Goal: Task Accomplishment & Management: Use online tool/utility

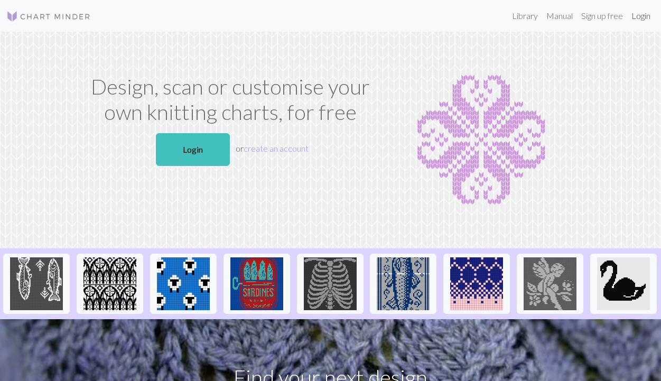
click at [635, 11] on link "Login" at bounding box center [640, 15] width 27 height 21
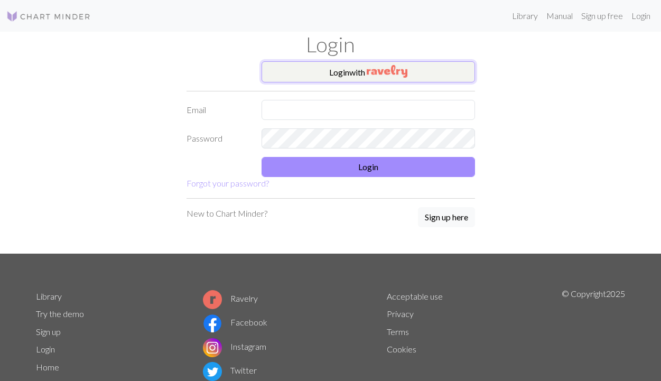
click at [325, 78] on button "Login with" at bounding box center [367, 71] width 213 height 21
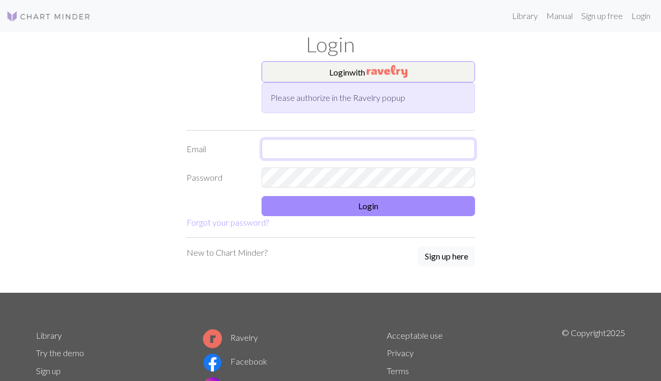
click at [316, 147] on input "text" at bounding box center [367, 149] width 213 height 20
type input "sydthemann@gmail.com"
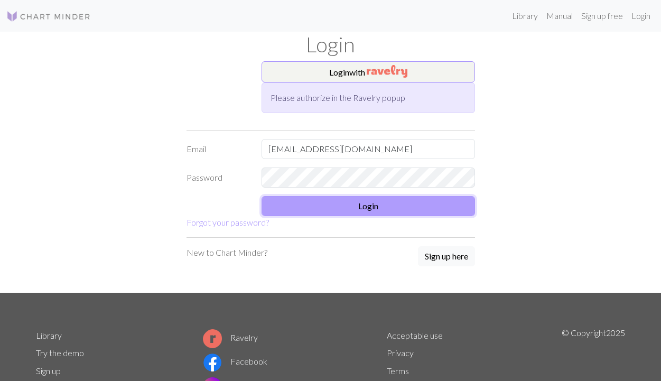
click at [361, 201] on button "Login" at bounding box center [367, 206] width 213 height 20
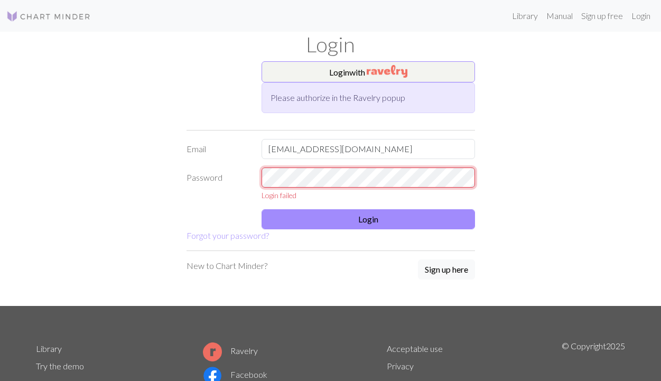
click at [218, 158] on form "Login with Please authorize in the Ravelry popup Email sydthemann@gmail.com Pas…" at bounding box center [330, 151] width 288 height 181
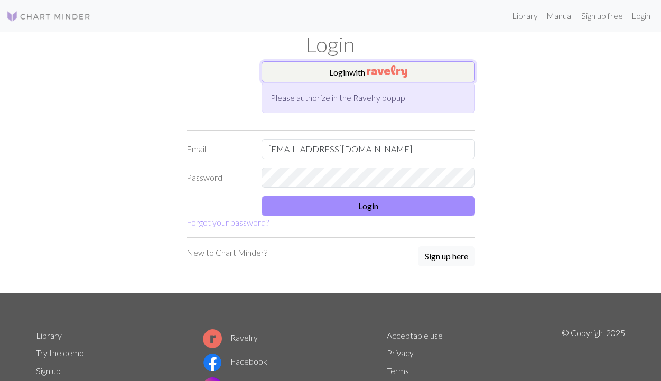
click at [360, 74] on button "Login with" at bounding box center [367, 71] width 213 height 21
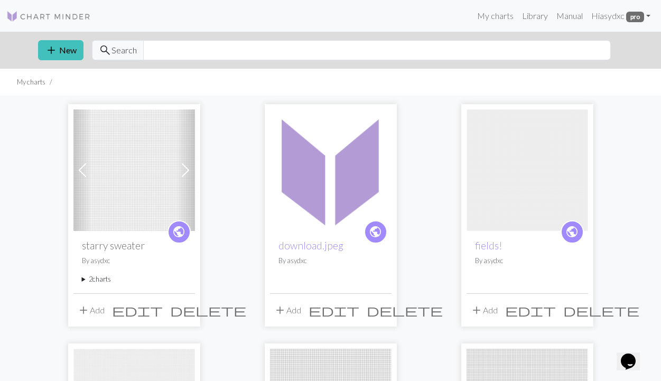
click at [63, 23] on link at bounding box center [48, 15] width 85 height 19
click at [52, 41] on button "add New" at bounding box center [60, 50] width 45 height 20
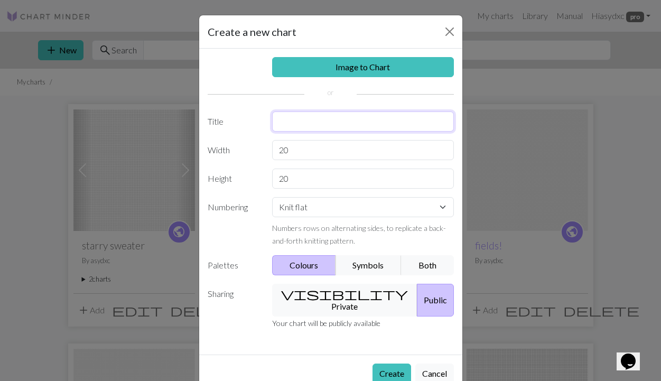
click at [356, 125] on input "text" at bounding box center [363, 121] width 182 height 20
type input "tanktop"
click at [349, 153] on input "20" at bounding box center [363, 150] width 182 height 20
type input "2"
type input "152"
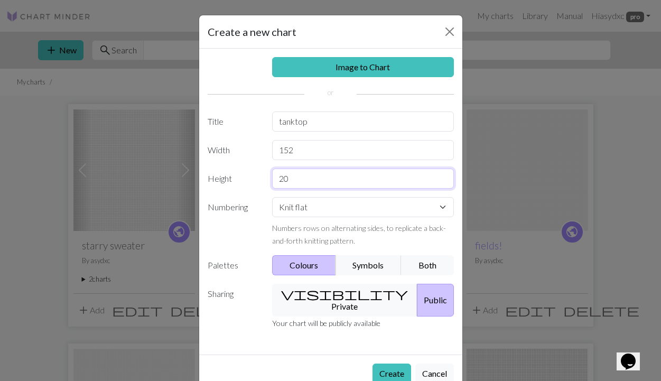
click at [342, 172] on input "20" at bounding box center [363, 178] width 182 height 20
type input "95"
click at [335, 211] on select "Knit flat Knit in the round Lace knitting Cross stitch" at bounding box center [363, 207] width 182 height 20
select select "round"
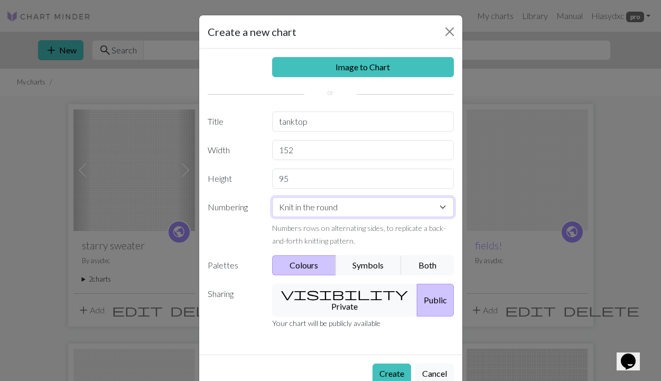
click at [272, 197] on select "Knit flat Knit in the round Lace knitting Cross stitch" at bounding box center [363, 207] width 182 height 20
click at [393, 363] on button "Create" at bounding box center [391, 373] width 39 height 20
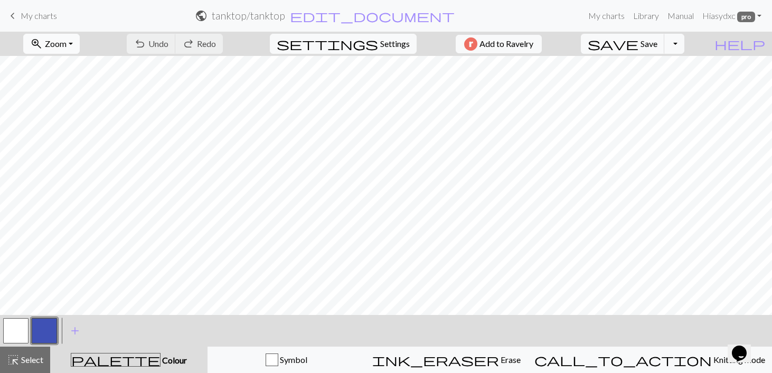
click at [67, 43] on span "Zoom" at bounding box center [56, 44] width 22 height 10
click at [81, 146] on button "100%" at bounding box center [65, 143] width 83 height 17
click at [67, 41] on span "Zoom" at bounding box center [56, 44] width 22 height 10
click at [72, 128] on button "50%" at bounding box center [65, 126] width 83 height 17
click at [67, 46] on span "Zoom" at bounding box center [56, 44] width 22 height 10
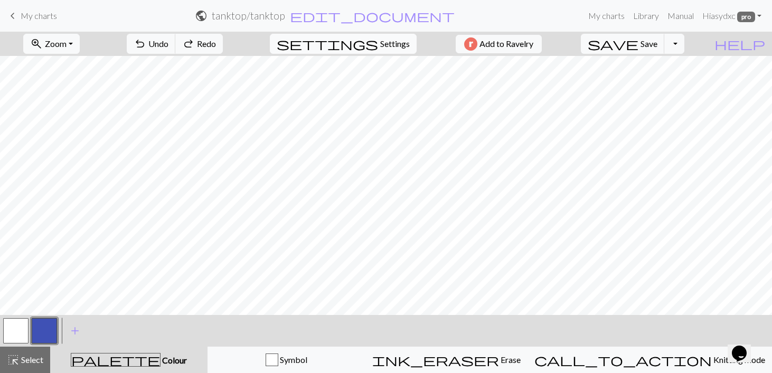
click at [381, 45] on span "Settings" at bounding box center [395, 44] width 30 height 13
select select "aran"
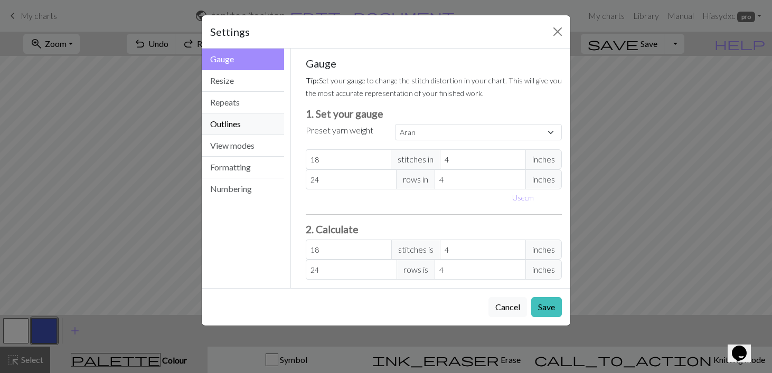
click at [252, 129] on button "Outlines" at bounding box center [243, 125] width 82 height 22
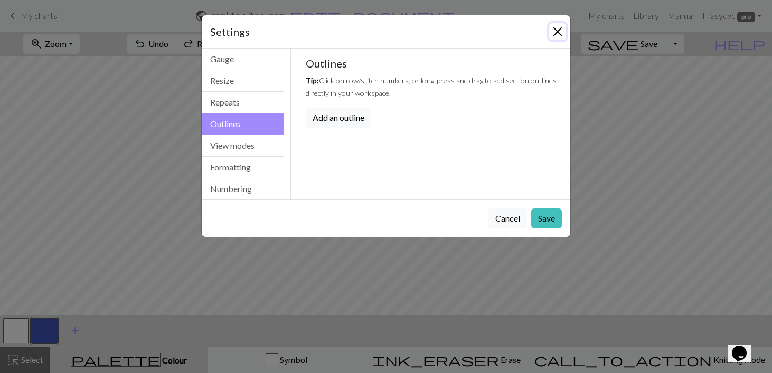
click at [556, 30] on button "Close" at bounding box center [557, 31] width 17 height 17
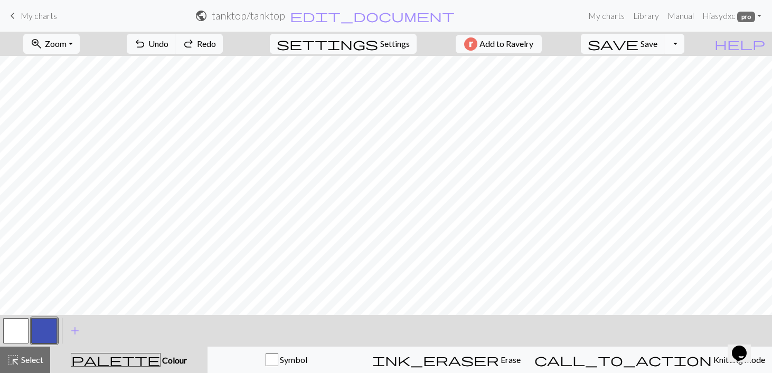
click at [685, 41] on button "Toggle Dropdown" at bounding box center [674, 44] width 20 height 20
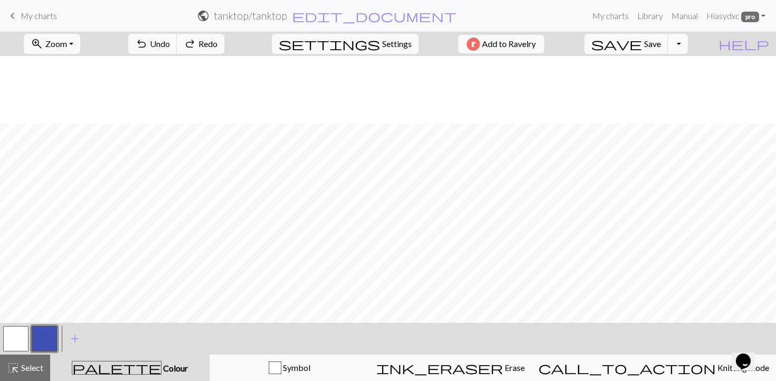
scroll to position [68, 0]
click at [34, 369] on span "Select" at bounding box center [32, 367] width 24 height 10
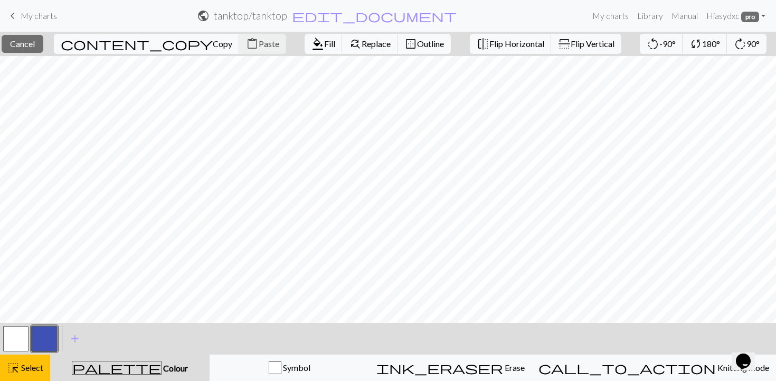
click at [161, 45] on div "content_copy Copy content_paste Paste" at bounding box center [170, 44] width 248 height 24
click at [35, 368] on span "Select" at bounding box center [32, 367] width 24 height 10
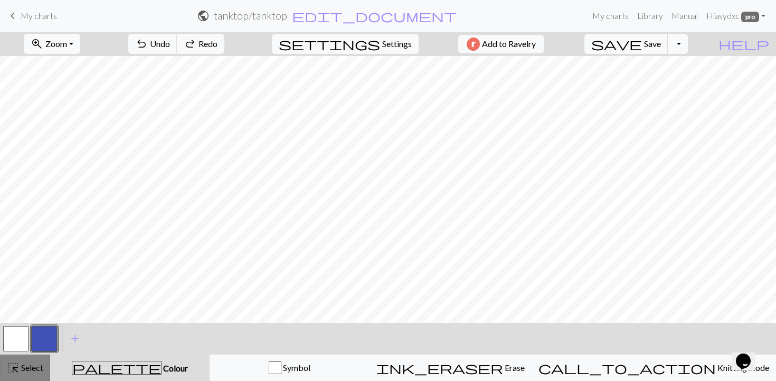
click at [40, 367] on span "Select" at bounding box center [32, 367] width 24 height 10
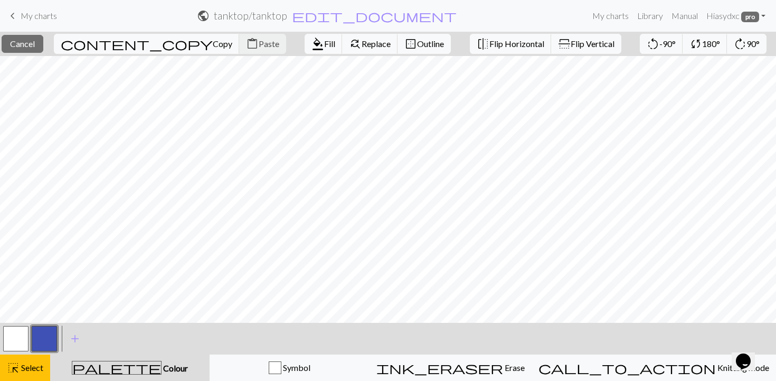
click at [171, 41] on div "content_copy Copy content_paste Paste" at bounding box center [170, 44] width 248 height 24
click at [16, 15] on span "keyboard_arrow_left" at bounding box center [12, 15] width 13 height 15
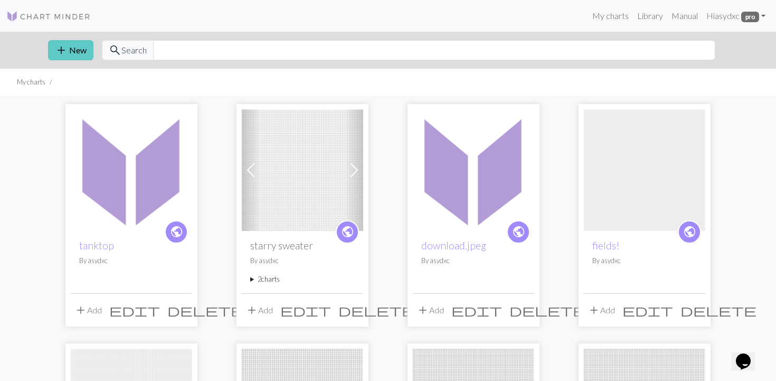
click at [72, 48] on button "add New" at bounding box center [70, 50] width 45 height 20
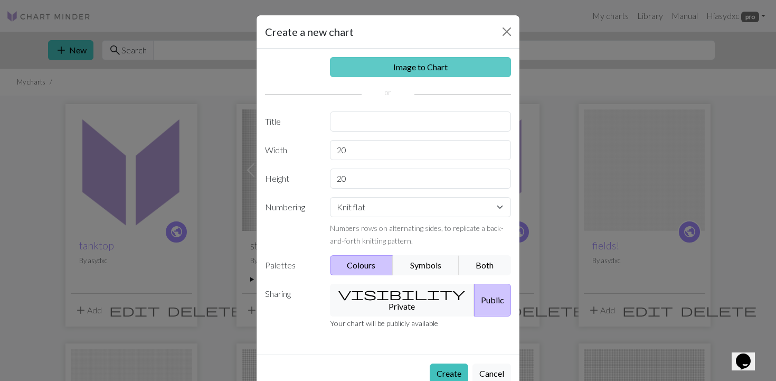
click at [414, 59] on link "Image to Chart" at bounding box center [421, 67] width 182 height 20
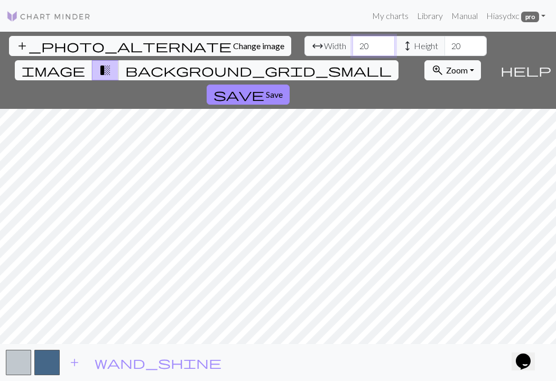
click at [352, 52] on input "20" at bounding box center [373, 46] width 42 height 20
type input "2"
type input "76"
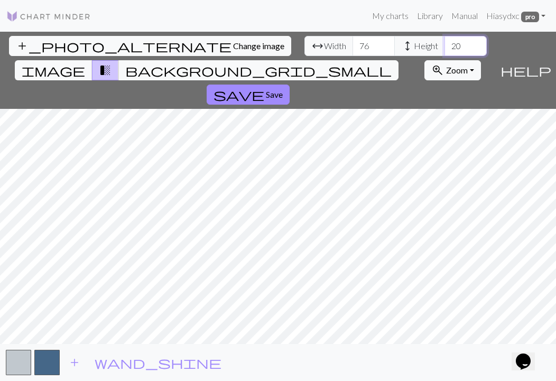
click at [444, 44] on input "20" at bounding box center [465, 46] width 42 height 20
type input "2"
type input "50"
click at [444, 46] on input "number" at bounding box center [465, 46] width 42 height 20
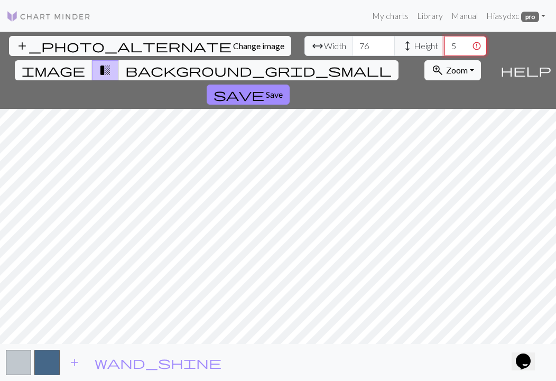
type input "50"
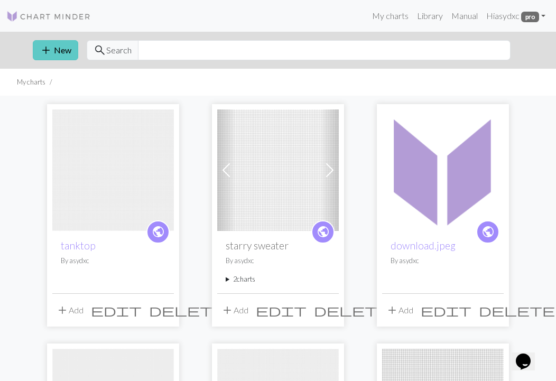
click at [53, 51] on button "add New" at bounding box center [55, 50] width 45 height 20
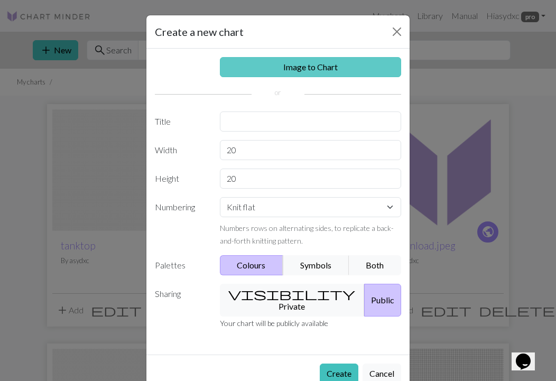
click at [325, 65] on link "Image to Chart" at bounding box center [311, 67] width 182 height 20
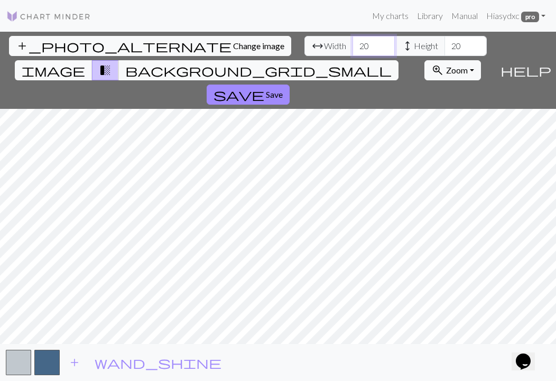
click at [352, 44] on input "20" at bounding box center [373, 46] width 42 height 20
type input "2"
type input "76"
click at [444, 46] on input "20" at bounding box center [465, 46] width 42 height 20
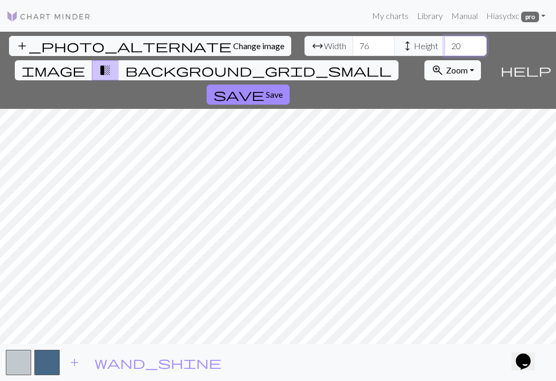
click at [444, 46] on input "20" at bounding box center [465, 46] width 42 height 20
type input "50"
click at [352, 44] on input "76" at bounding box center [373, 46] width 42 height 20
type input "7"
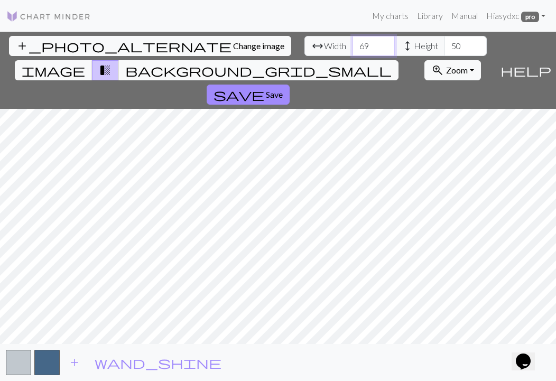
type input "6"
type input "7"
type input "68"
click at [283, 89] on span "Save" at bounding box center [274, 94] width 17 height 10
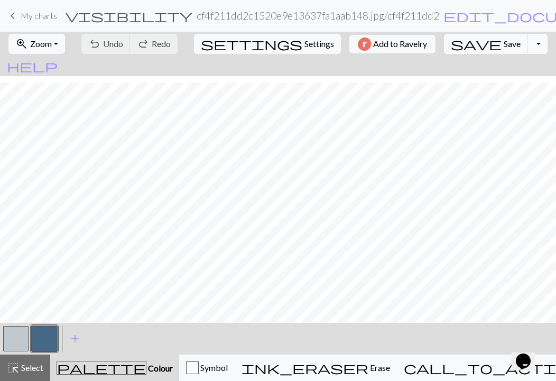
scroll to position [126, 0]
click at [13, 334] on button "button" at bounding box center [15, 338] width 25 height 25
click at [43, 341] on button "button" at bounding box center [44, 338] width 25 height 25
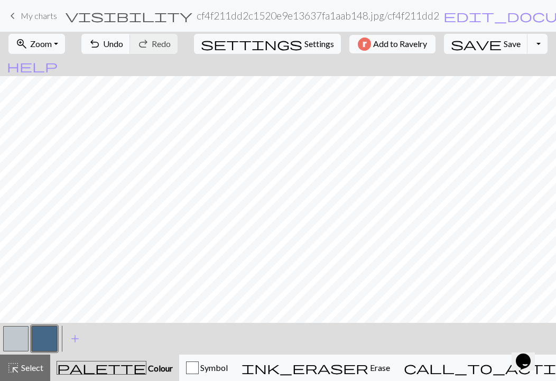
click at [8, 333] on button "button" at bounding box center [15, 338] width 25 height 25
click at [24, 15] on span "My charts" at bounding box center [39, 16] width 36 height 10
click at [463, 42] on span "save" at bounding box center [476, 43] width 51 height 15
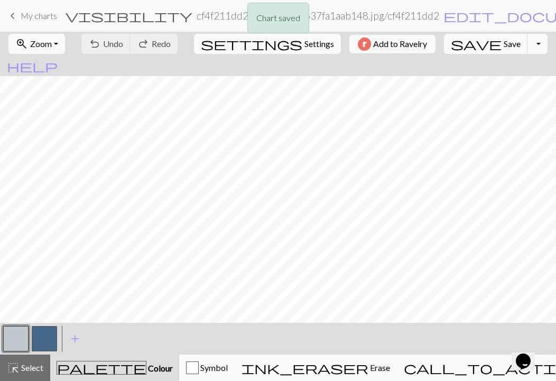
click at [27, 18] on div "Chart saved" at bounding box center [278, 21] width 556 height 42
click at [25, 15] on span "My charts" at bounding box center [39, 16] width 36 height 10
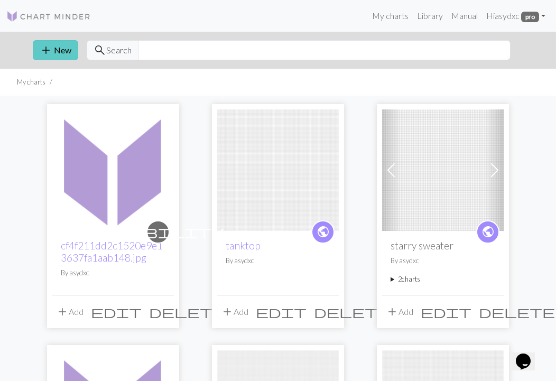
click at [52, 51] on button "add New" at bounding box center [55, 50] width 45 height 20
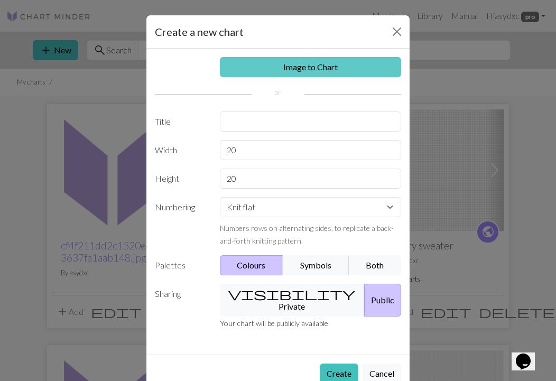
click at [326, 67] on link "Image to Chart" at bounding box center [311, 67] width 182 height 20
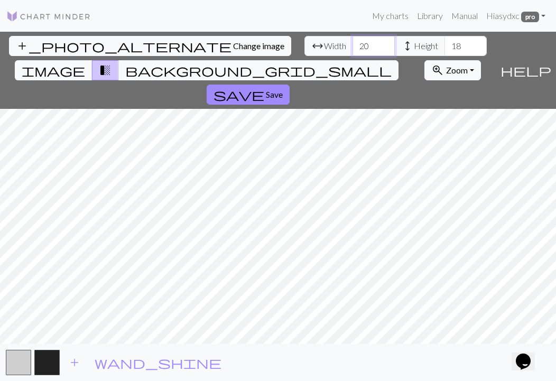
click at [352, 42] on input "20" at bounding box center [373, 46] width 42 height 20
click at [444, 43] on input "18" at bounding box center [465, 46] width 42 height 20
type input "50"
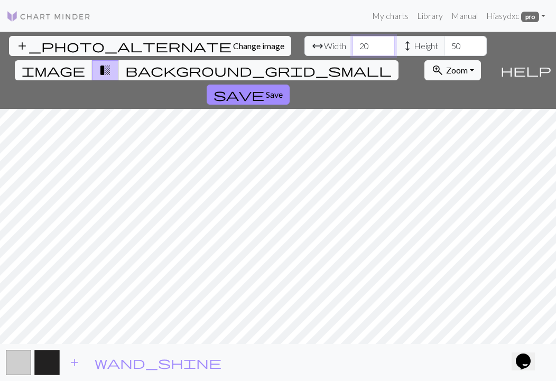
click at [352, 45] on input "20" at bounding box center [373, 46] width 42 height 20
type input "6"
type input "70"
click at [352, 44] on input "70" at bounding box center [373, 46] width 42 height 20
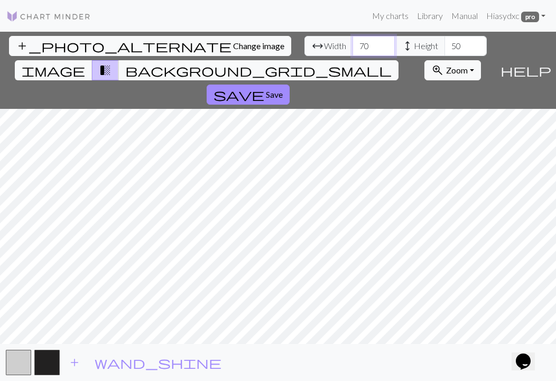
click at [352, 44] on input "70" at bounding box center [373, 46] width 42 height 20
type input "50"
click at [444, 51] on input "50" at bounding box center [465, 46] width 42 height 20
click at [444, 43] on input "45" at bounding box center [465, 46] width 42 height 20
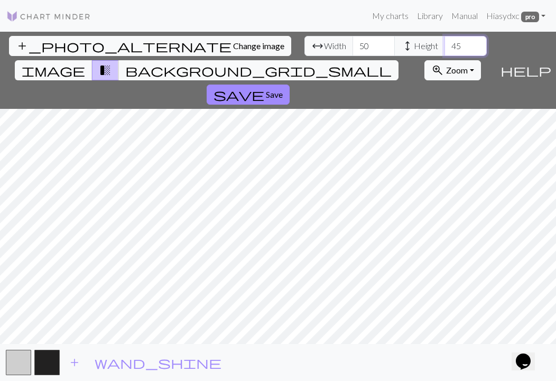
click at [444, 43] on input "45" at bounding box center [465, 46] width 42 height 20
type input "41"
click at [352, 49] on input "50" at bounding box center [373, 46] width 42 height 20
click at [352, 48] on input "50" at bounding box center [373, 46] width 42 height 20
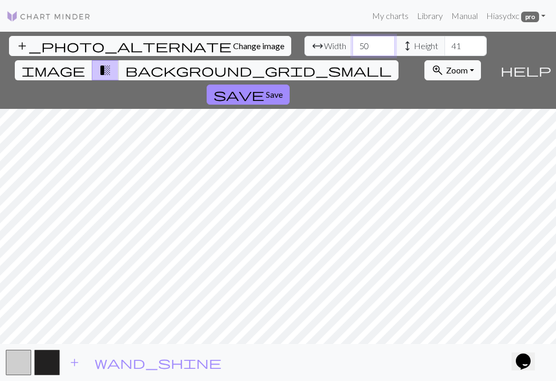
click at [352, 48] on input "50" at bounding box center [373, 46] width 42 height 20
type input "5"
type input "70"
click at [444, 48] on input "41" at bounding box center [465, 46] width 42 height 20
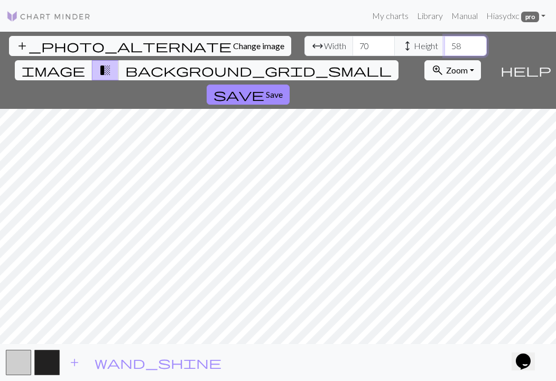
type input "58"
click at [352, 44] on input "70" at bounding box center [373, 46] width 42 height 20
type input "68"
click at [444, 52] on input "57" at bounding box center [465, 46] width 42 height 20
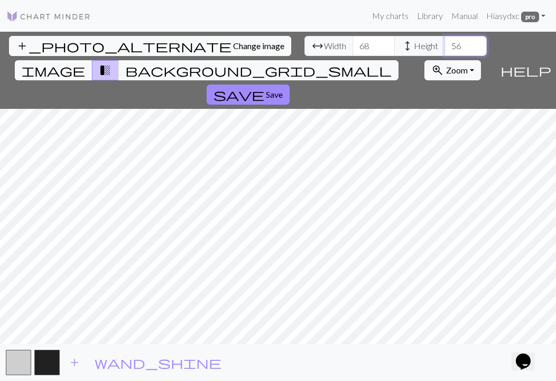
type input "56"
click at [444, 52] on input "56" at bounding box center [465, 46] width 42 height 20
click at [283, 89] on span "Save" at bounding box center [274, 94] width 17 height 10
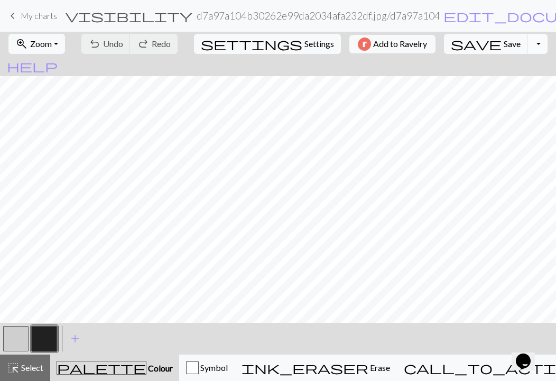
scroll to position [63, 0]
click at [12, 346] on button "button" at bounding box center [15, 338] width 25 height 25
click at [28, 365] on span "Select" at bounding box center [32, 367] width 24 height 10
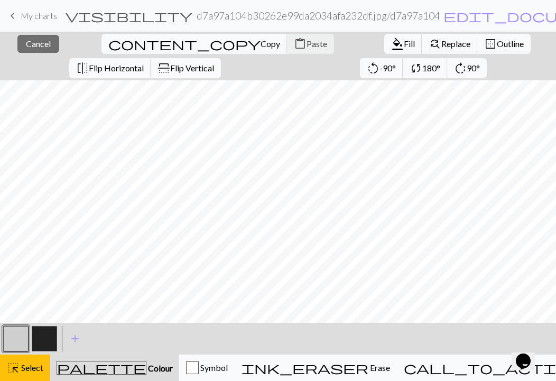
click at [23, 334] on button "button" at bounding box center [15, 338] width 25 height 25
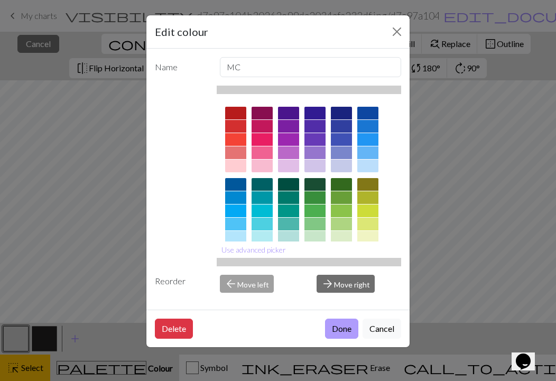
click at [344, 326] on button "Done" at bounding box center [341, 328] width 33 height 20
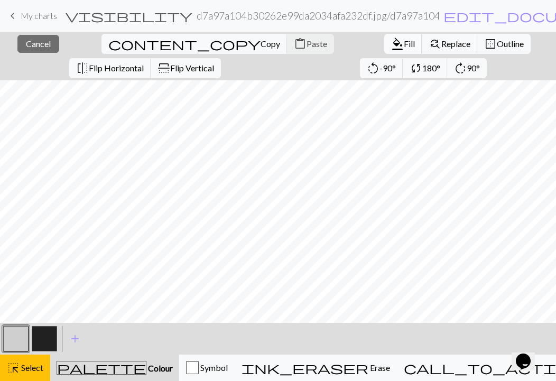
click at [384, 38] on button "format_color_fill Fill" at bounding box center [403, 44] width 38 height 20
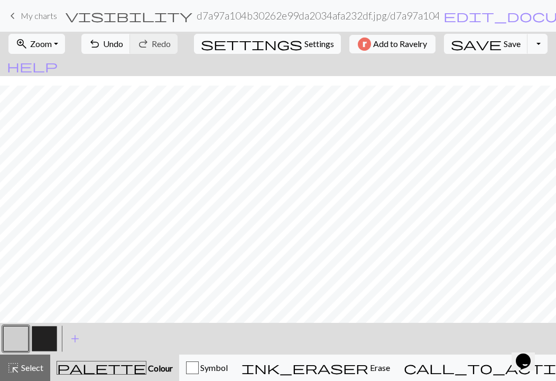
scroll to position [43, 0]
click at [32, 368] on span "Select" at bounding box center [32, 367] width 24 height 10
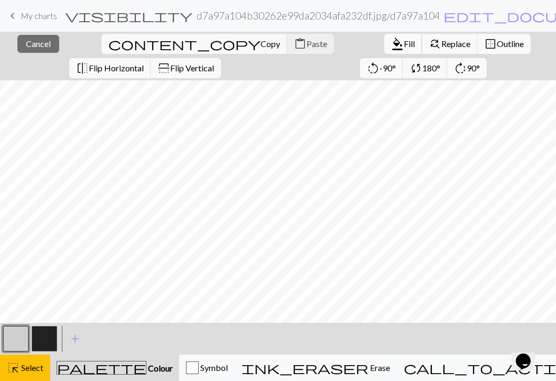
click at [404, 40] on span "Fill" at bounding box center [409, 44] width 11 height 10
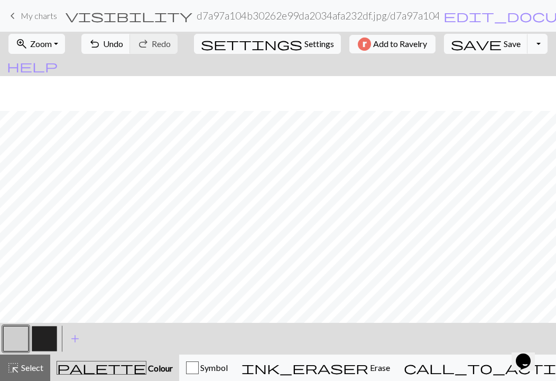
scroll to position [78, 0]
click at [49, 340] on button "button" at bounding box center [44, 338] width 25 height 25
click at [10, 333] on button "button" at bounding box center [15, 338] width 25 height 25
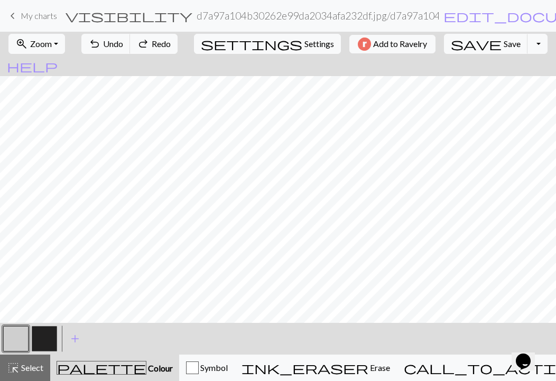
click at [51, 341] on button "button" at bounding box center [44, 338] width 25 height 25
click at [19, 333] on button "button" at bounding box center [15, 338] width 25 height 25
click at [39, 348] on button "button" at bounding box center [44, 338] width 25 height 25
click at [17, 342] on button "button" at bounding box center [15, 338] width 25 height 25
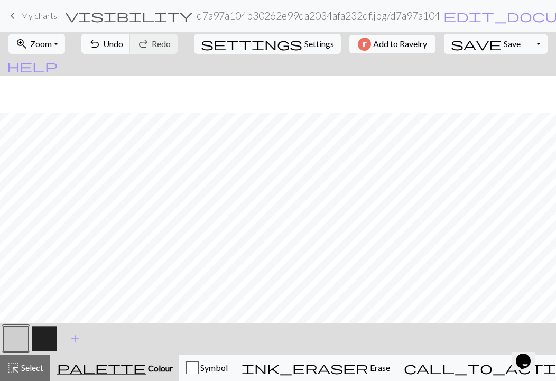
scroll to position [78, 0]
click at [46, 338] on button "button" at bounding box center [44, 338] width 25 height 25
click at [16, 339] on button "button" at bounding box center [15, 338] width 25 height 25
click at [41, 339] on button "button" at bounding box center [44, 338] width 25 height 25
click at [10, 338] on button "button" at bounding box center [15, 338] width 25 height 25
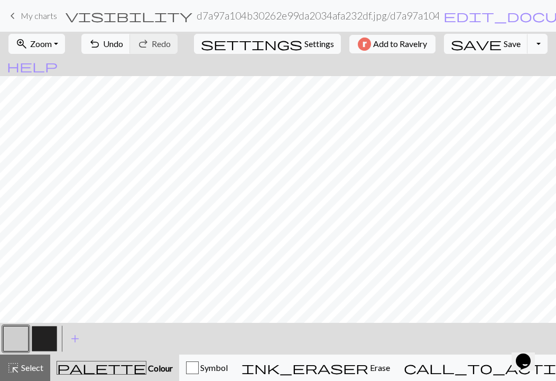
click at [40, 346] on button "button" at bounding box center [44, 338] width 25 height 25
click at [8, 338] on button "button" at bounding box center [15, 338] width 25 height 25
click at [40, 343] on button "button" at bounding box center [44, 338] width 25 height 25
click at [16, 338] on button "button" at bounding box center [15, 338] width 25 height 25
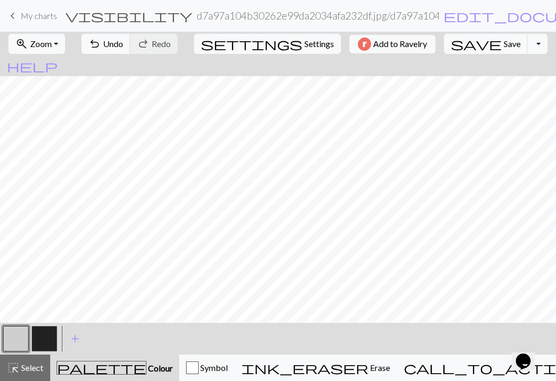
click at [46, 341] on button "button" at bounding box center [44, 338] width 25 height 25
click at [3, 358] on button "highlight_alt Select Select" at bounding box center [25, 367] width 50 height 26
click at [8, 340] on button "button" at bounding box center [15, 338] width 25 height 25
click at [24, 363] on span "Select" at bounding box center [32, 367] width 24 height 10
click at [37, 336] on button "button" at bounding box center [44, 338] width 25 height 25
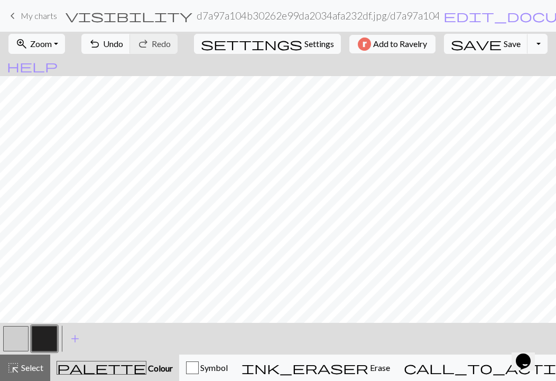
click at [19, 337] on button "button" at bounding box center [15, 338] width 25 height 25
click at [39, 343] on button "button" at bounding box center [44, 338] width 25 height 25
click at [21, 341] on button "button" at bounding box center [15, 338] width 25 height 25
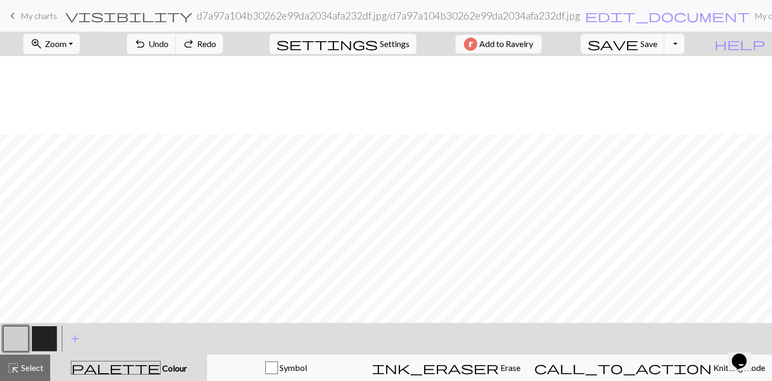
scroll to position [78, 0]
click at [70, 51] on button "zoom_in Zoom Zoom" at bounding box center [51, 44] width 57 height 20
click at [72, 66] on button "Fit all" at bounding box center [65, 67] width 83 height 17
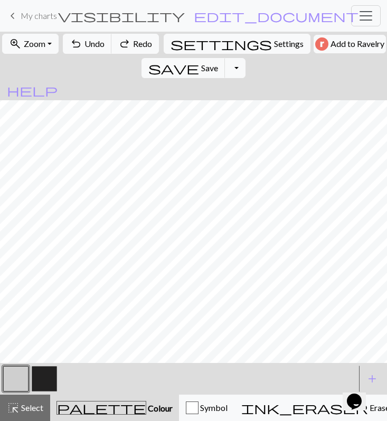
scroll to position [0, 0]
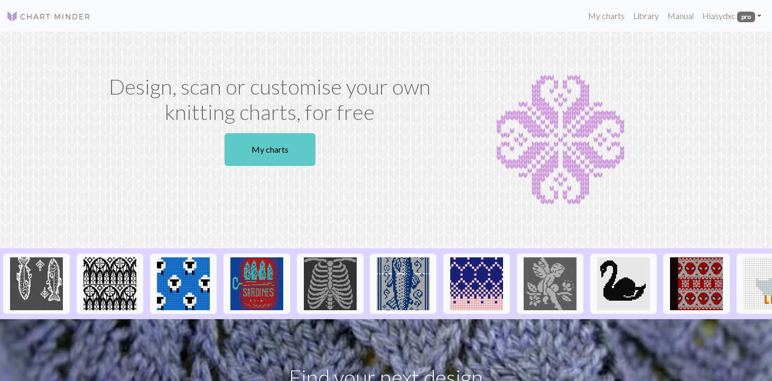
click at [287, 144] on link "My charts" at bounding box center [269, 149] width 91 height 33
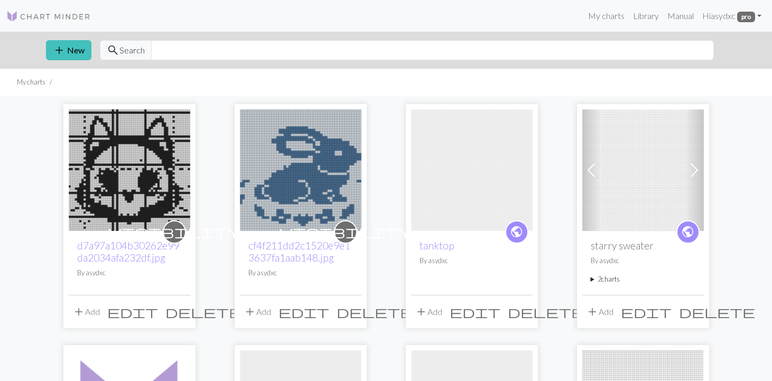
click at [63, 40] on div "add New search Search" at bounding box center [386, 50] width 697 height 37
click at [68, 48] on button "add New" at bounding box center [68, 50] width 45 height 20
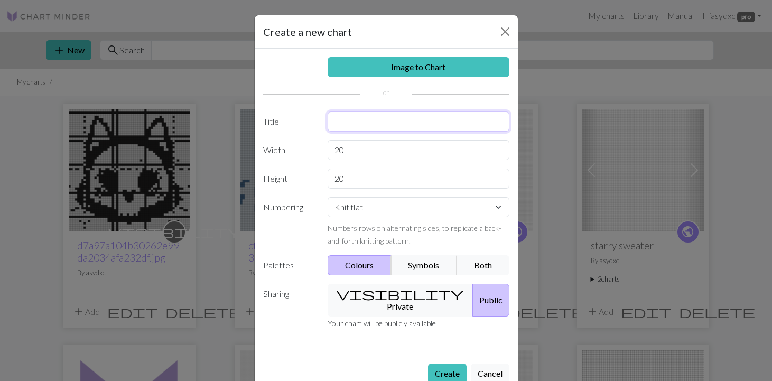
click at [376, 120] on input "text" at bounding box center [418, 121] width 182 height 20
type input "test"
click at [357, 156] on input "20" at bounding box center [418, 150] width 182 height 20
type input "5"
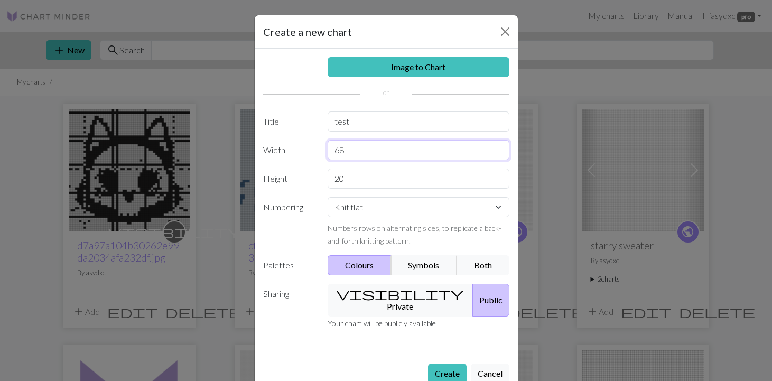
type input "68"
click at [358, 182] on input "20" at bounding box center [418, 178] width 182 height 20
type input "56"
click at [452, 363] on button "Create" at bounding box center [447, 373] width 39 height 20
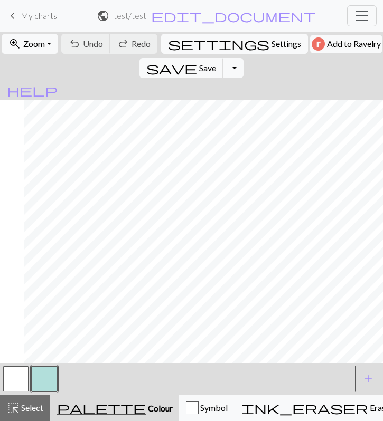
scroll to position [0, 285]
click at [49, 380] on button "button" at bounding box center [44, 379] width 25 height 25
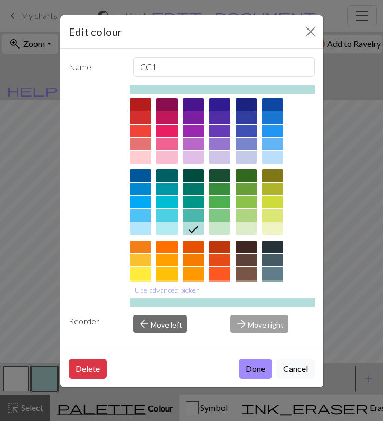
click at [250, 100] on div at bounding box center [246, 104] width 21 height 13
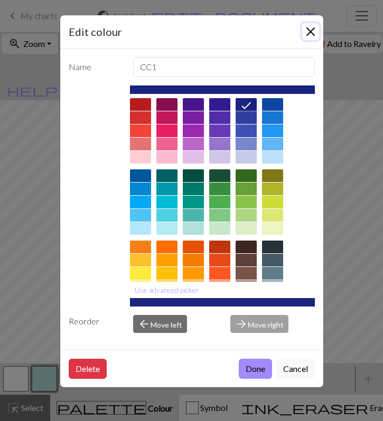
click at [310, 33] on button "Close" at bounding box center [310, 31] width 17 height 17
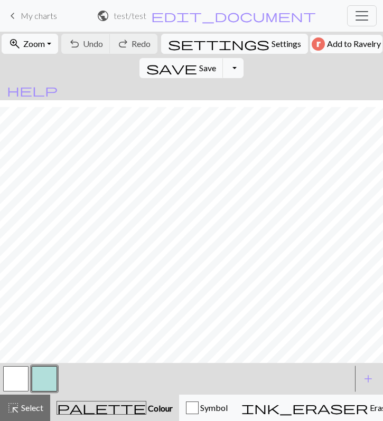
scroll to position [352, 289]
click at [50, 377] on button "button" at bounding box center [44, 379] width 25 height 25
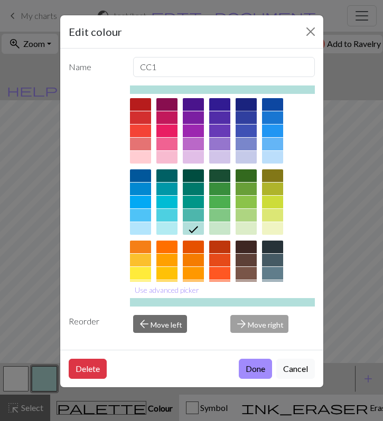
click at [250, 107] on div at bounding box center [246, 104] width 21 height 13
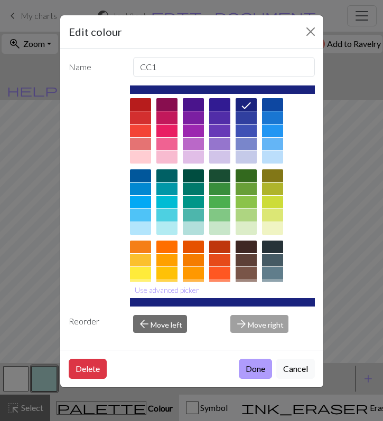
click at [252, 372] on button "Done" at bounding box center [255, 369] width 33 height 20
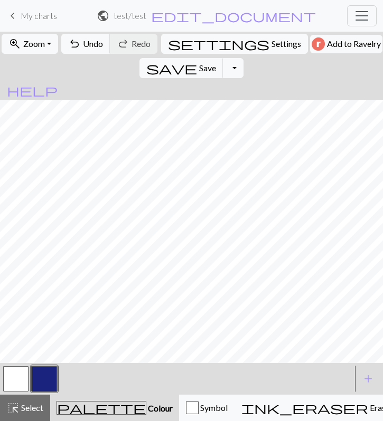
scroll to position [352, 335]
click at [27, 380] on div "highlight_alt Select Select" at bounding box center [25, 408] width 36 height 13
click at [110, 366] on div at bounding box center [177, 379] width 350 height 29
click at [368, 375] on span "add" at bounding box center [368, 379] width 13 height 15
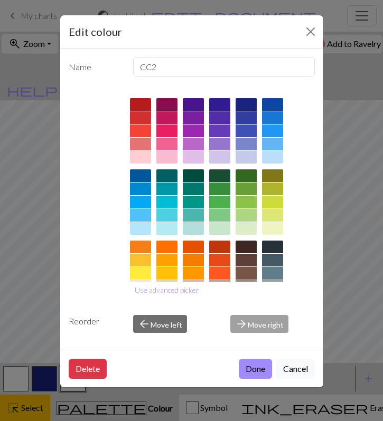
click at [170, 245] on div at bounding box center [166, 247] width 21 height 13
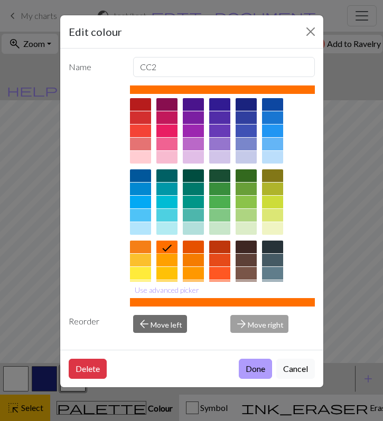
click at [249, 363] on button "Done" at bounding box center [255, 369] width 33 height 20
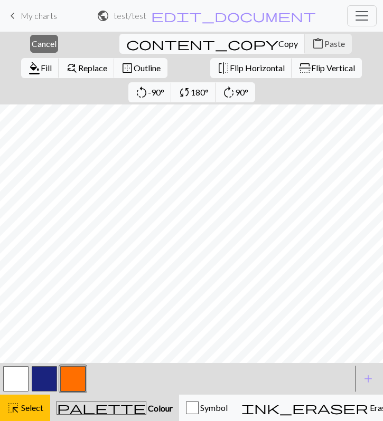
click at [68, 380] on button "button" at bounding box center [72, 379] width 25 height 25
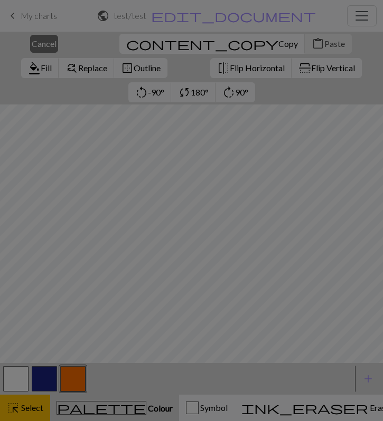
click at [18, 380] on div "Edit colour Name CC2 Use advanced picker Reorder arrow_back Move left arrow_for…" at bounding box center [191, 210] width 383 height 421
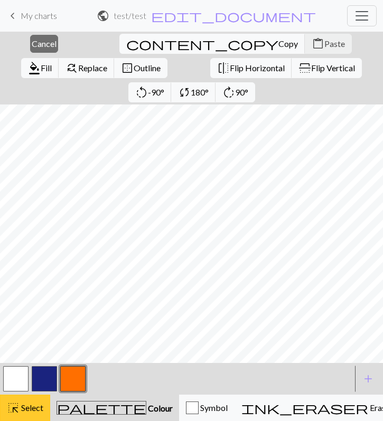
click at [27, 380] on span "Select" at bounding box center [32, 408] width 24 height 10
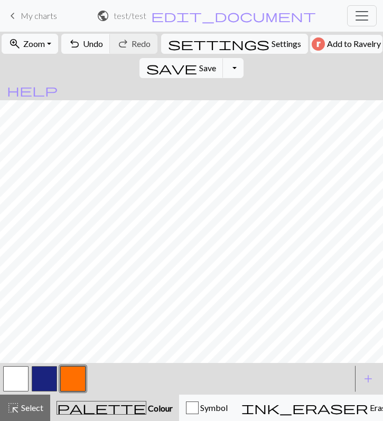
click at [33, 380] on button "button" at bounding box center [44, 379] width 25 height 25
click at [140, 41] on span "Redo" at bounding box center [141, 44] width 19 height 10
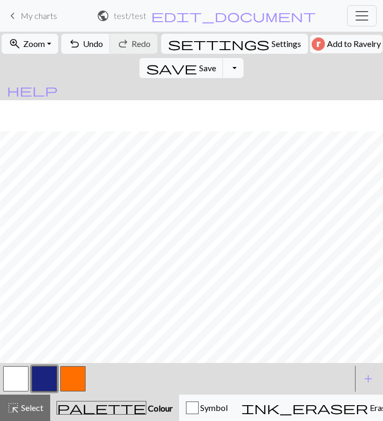
scroll to position [31, 105]
click at [22, 376] on button "button" at bounding box center [15, 379] width 25 height 25
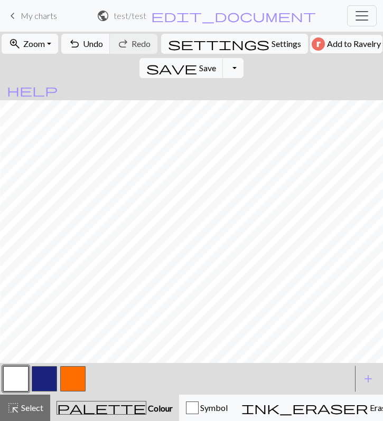
click at [43, 378] on button "button" at bounding box center [44, 379] width 25 height 25
click at [21, 380] on button "button" at bounding box center [15, 379] width 25 height 25
click at [40, 374] on button "button" at bounding box center [44, 379] width 25 height 25
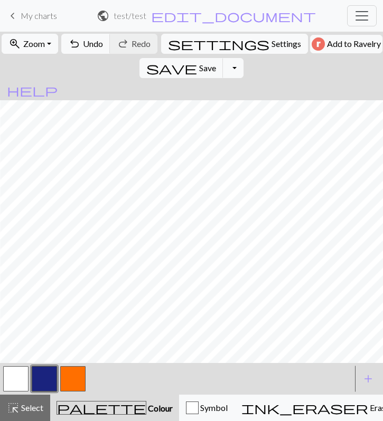
click at [11, 380] on button "button" at bounding box center [15, 379] width 25 height 25
click at [43, 380] on button "button" at bounding box center [44, 379] width 25 height 25
click at [17, 380] on button "button" at bounding box center [15, 379] width 25 height 25
click at [42, 380] on button "button" at bounding box center [44, 379] width 25 height 25
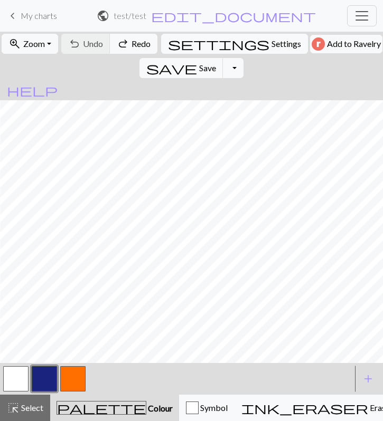
click at [15, 380] on button "button" at bounding box center [15, 379] width 25 height 25
click at [40, 378] on button "button" at bounding box center [44, 379] width 25 height 25
click at [13, 380] on button "button" at bounding box center [15, 379] width 25 height 25
click at [46, 375] on button "button" at bounding box center [44, 379] width 25 height 25
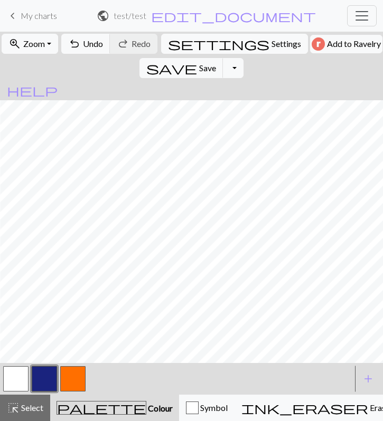
scroll to position [52, 112]
click at [17, 380] on span "highlight_alt" at bounding box center [13, 408] width 13 height 15
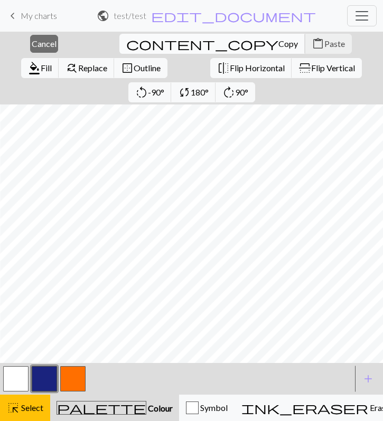
click at [278, 41] on span "Copy" at bounding box center [288, 44] width 20 height 10
click at [52, 63] on span "Fill" at bounding box center [46, 68] width 11 height 10
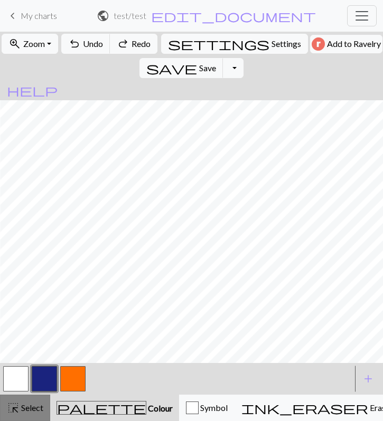
click at [22, 380] on span "Select" at bounding box center [32, 408] width 24 height 10
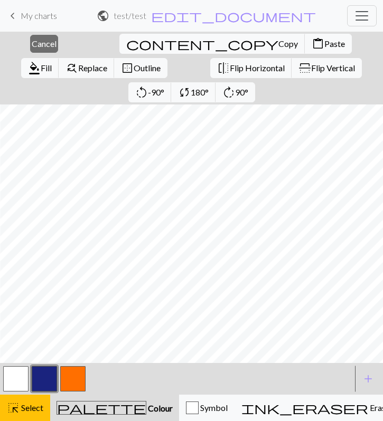
click at [20, 379] on button "button" at bounding box center [15, 379] width 25 height 25
click at [52, 63] on span "Fill" at bounding box center [46, 68] width 11 height 10
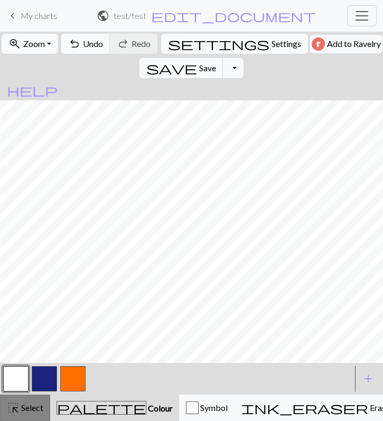
click at [35, 380] on span "Select" at bounding box center [32, 408] width 24 height 10
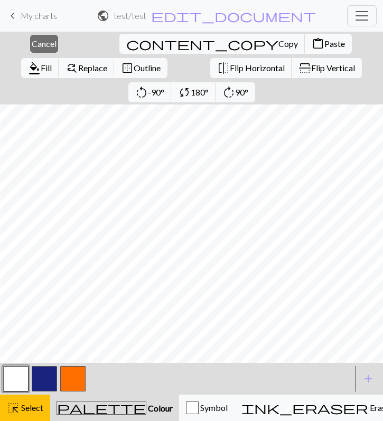
click at [45, 377] on button "button" at bounding box center [44, 379] width 25 height 25
click at [312, 45] on span "content_paste" at bounding box center [318, 43] width 13 height 15
click at [12, 380] on button "button" at bounding box center [15, 379] width 25 height 25
click at [14, 380] on span "highlight_alt" at bounding box center [13, 408] width 13 height 15
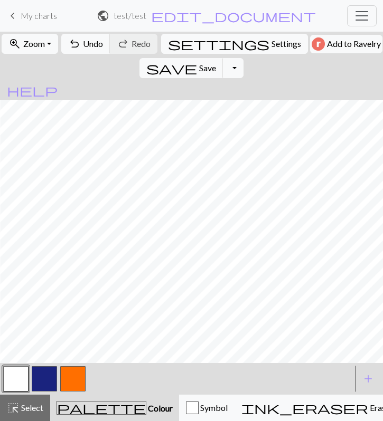
click at [17, 368] on button "button" at bounding box center [15, 379] width 25 height 25
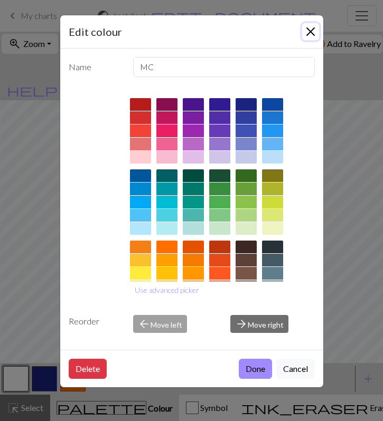
click at [304, 35] on button "Close" at bounding box center [310, 31] width 17 height 17
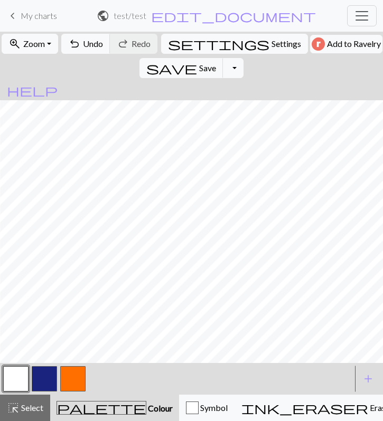
click at [47, 380] on button "button" at bounding box center [44, 379] width 25 height 25
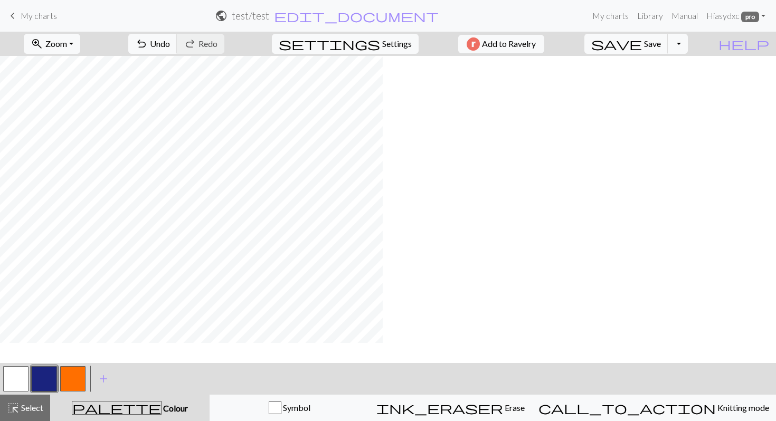
scroll to position [0, 0]
click at [80, 36] on button "zoom_in Zoom Zoom" at bounding box center [52, 44] width 57 height 20
click at [66, 50] on button "zoom_in Zoom Zoom" at bounding box center [52, 44] width 57 height 20
click at [69, 71] on button "Fit all" at bounding box center [65, 67] width 83 height 17
click at [11, 378] on button "button" at bounding box center [15, 379] width 25 height 25
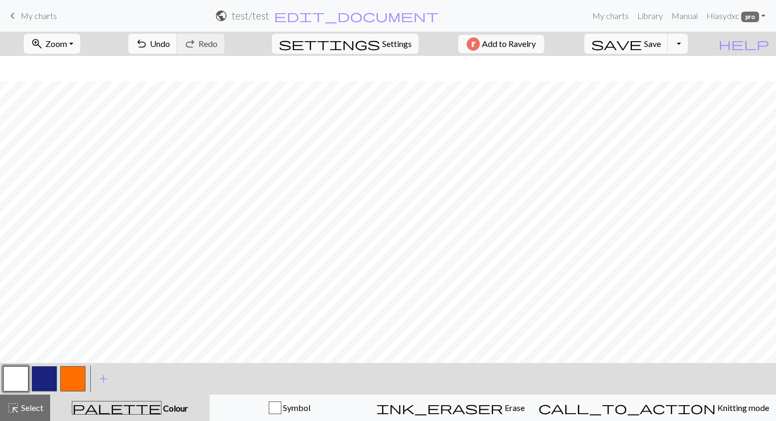
scroll to position [25, 0]
click at [42, 374] on button "button" at bounding box center [44, 379] width 25 height 25
click at [42, 380] on button "button" at bounding box center [44, 379] width 25 height 25
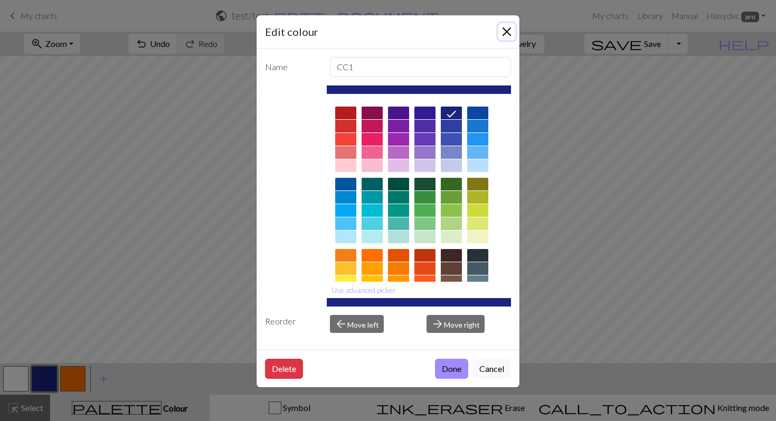
click at [505, 33] on button "Close" at bounding box center [507, 31] width 17 height 17
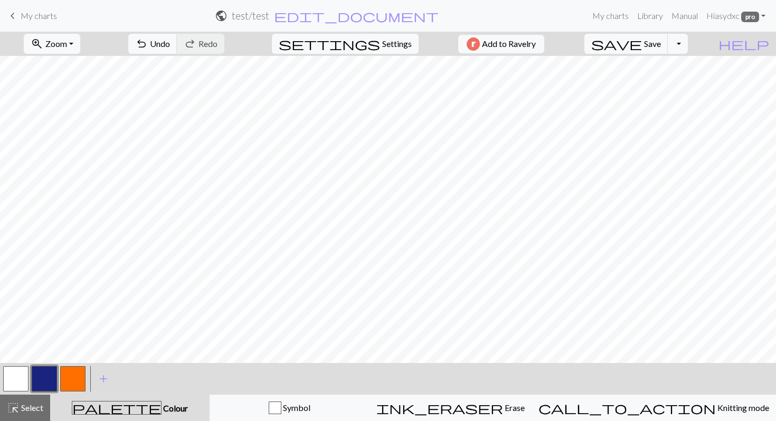
drag, startPoint x: 22, startPoint y: 376, endPoint x: 29, endPoint y: 371, distance: 8.7
click at [21, 376] on button "button" at bounding box center [15, 379] width 25 height 25
click at [48, 379] on button "button" at bounding box center [44, 379] width 25 height 25
click at [7, 378] on button "button" at bounding box center [15, 379] width 25 height 25
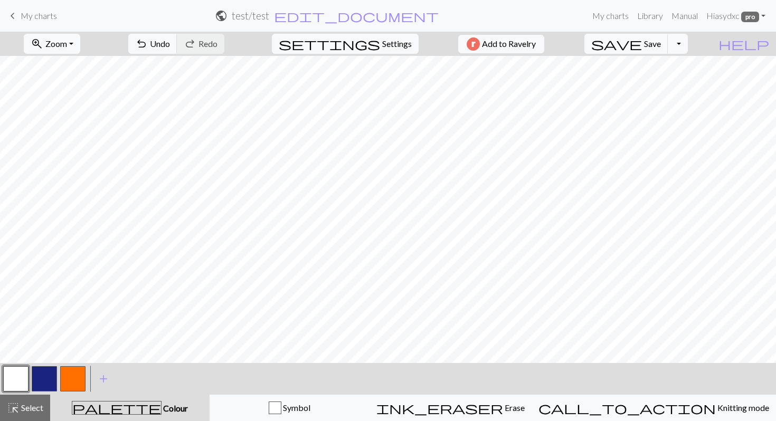
click at [34, 380] on button "button" at bounding box center [44, 379] width 25 height 25
click at [23, 372] on button "button" at bounding box center [15, 379] width 25 height 25
click at [41, 378] on button "button" at bounding box center [44, 379] width 25 height 25
click at [39, 380] on button "button" at bounding box center [44, 379] width 25 height 25
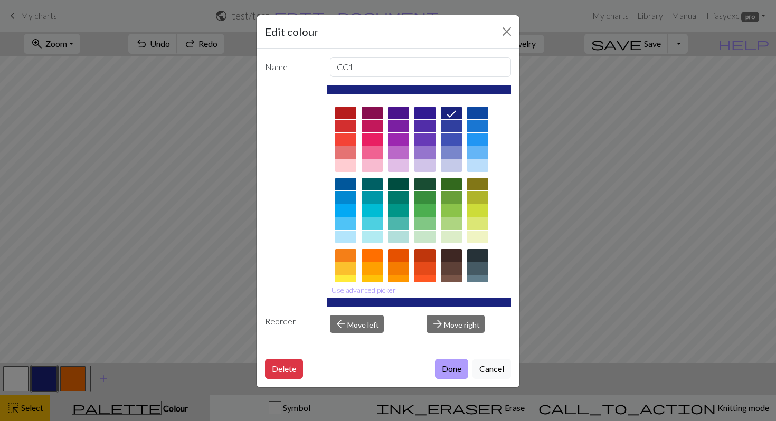
click at [453, 366] on button "Done" at bounding box center [451, 369] width 33 height 20
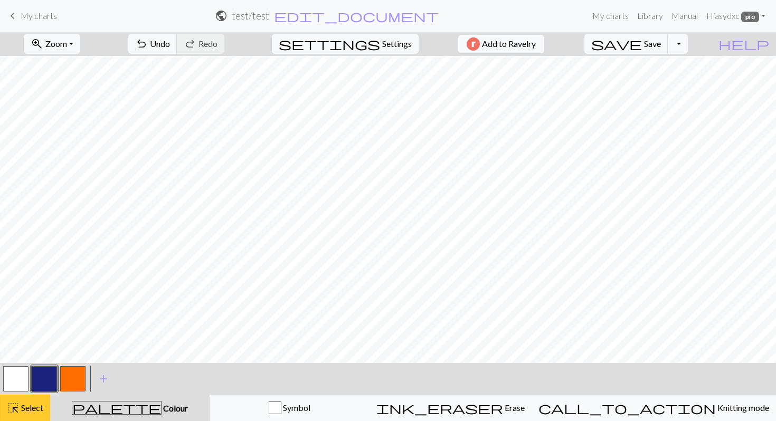
click at [23, 380] on button "highlight_alt Select Select" at bounding box center [25, 408] width 50 height 26
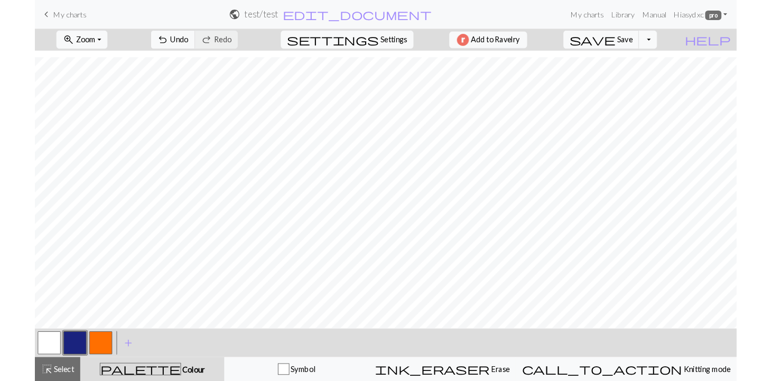
scroll to position [8, 0]
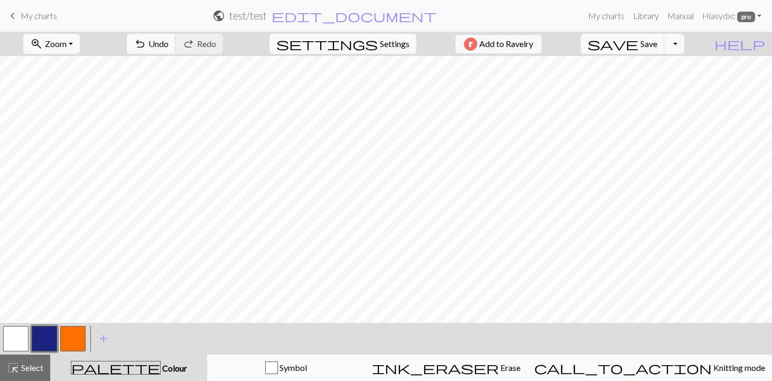
click at [20, 14] on link "keyboard_arrow_left My charts" at bounding box center [31, 16] width 51 height 18
click at [638, 44] on span "save" at bounding box center [612, 43] width 51 height 15
click at [28, 17] on div "Chart saved" at bounding box center [386, 21] width 772 height 42
click at [23, 13] on span "My charts" at bounding box center [39, 16] width 36 height 10
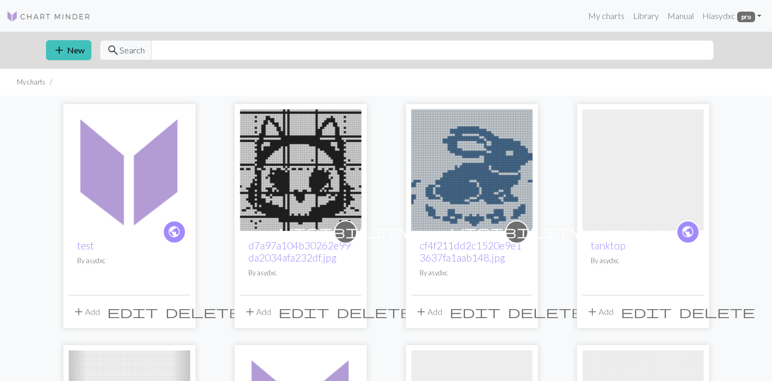
click at [460, 149] on img at bounding box center [471, 169] width 121 height 121
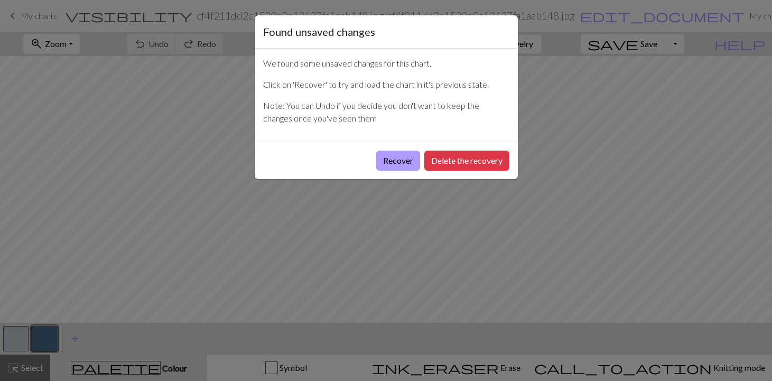
click at [400, 168] on button "Recover" at bounding box center [398, 161] width 44 height 20
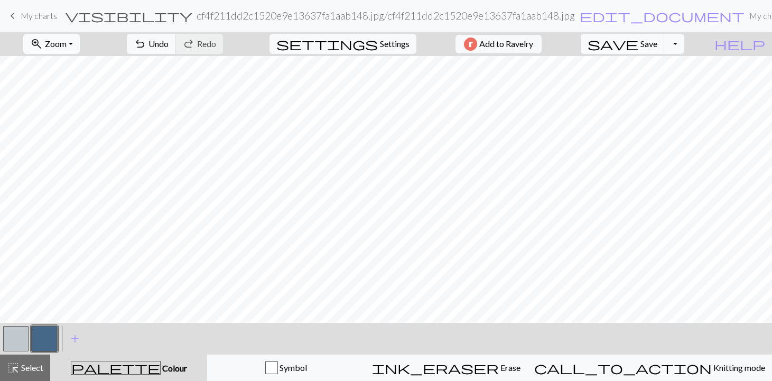
click at [67, 43] on span "Zoom" at bounding box center [56, 44] width 22 height 10
click at [83, 64] on button "Fit all" at bounding box center [65, 67] width 83 height 17
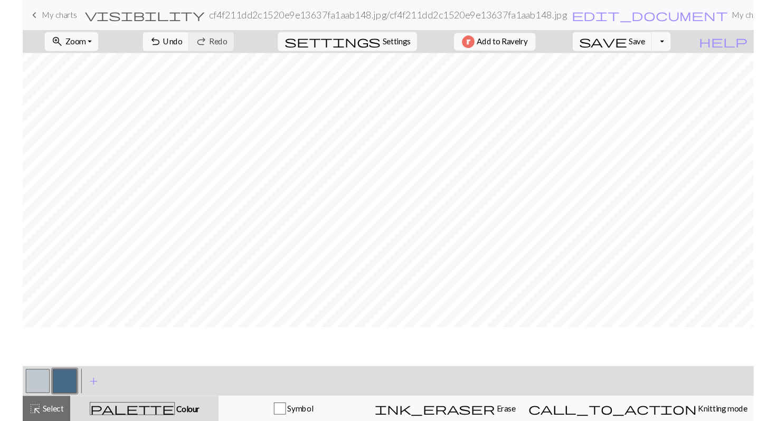
scroll to position [21, 0]
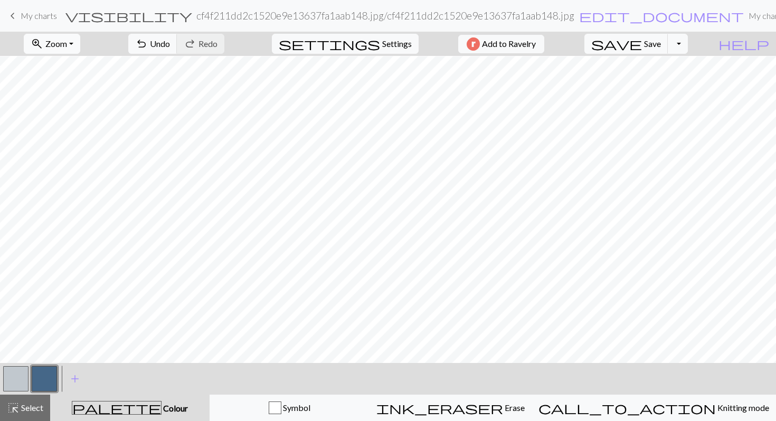
click at [67, 41] on span "Zoom" at bounding box center [56, 44] width 22 height 10
click at [79, 66] on button "Fit all" at bounding box center [65, 67] width 83 height 17
click at [66, 44] on span "Zoom" at bounding box center [56, 44] width 22 height 10
click at [71, 97] on button "Fit height" at bounding box center [65, 100] width 83 height 17
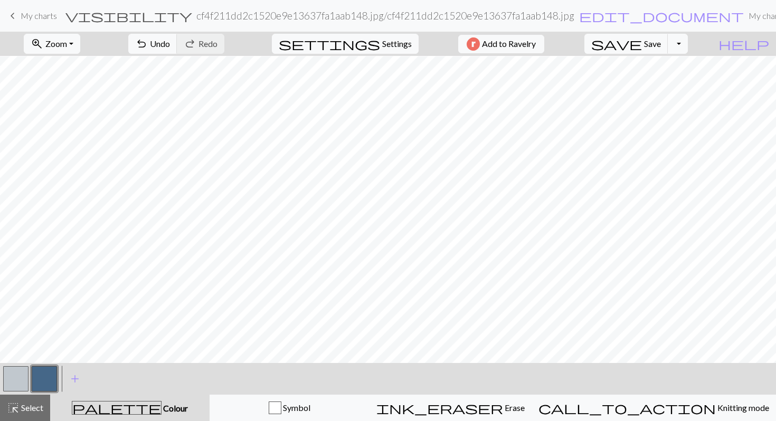
click at [14, 10] on span "keyboard_arrow_left" at bounding box center [12, 15] width 13 height 15
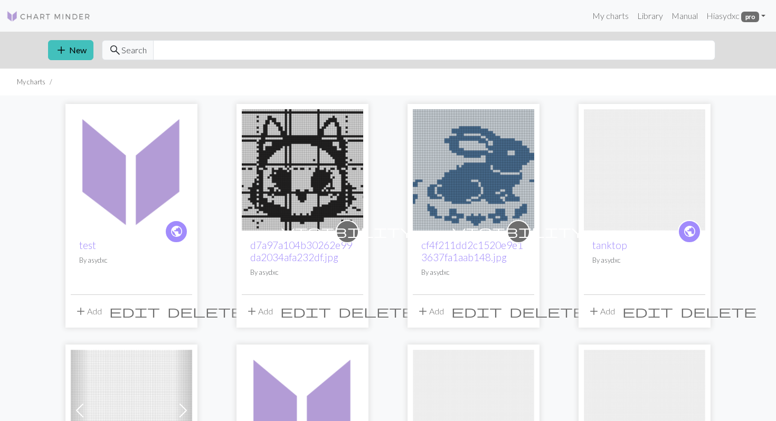
click at [127, 187] on img at bounding box center [131, 169] width 121 height 121
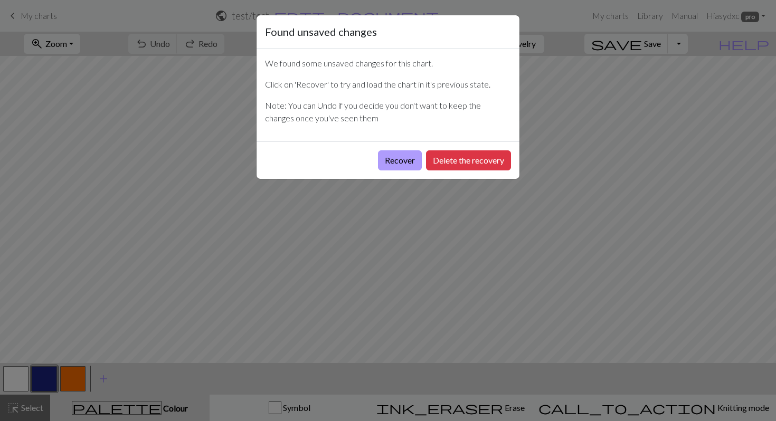
click at [393, 164] on button "Recover" at bounding box center [400, 161] width 44 height 20
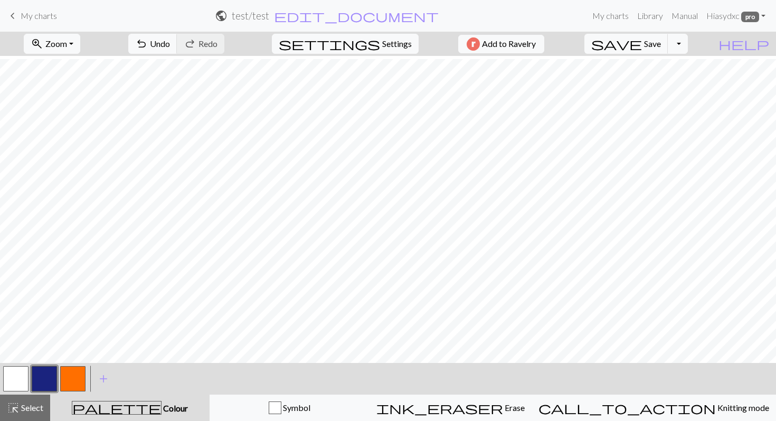
scroll to position [25, 0]
click at [26, 380] on button "highlight_alt Select Select" at bounding box center [25, 408] width 50 height 26
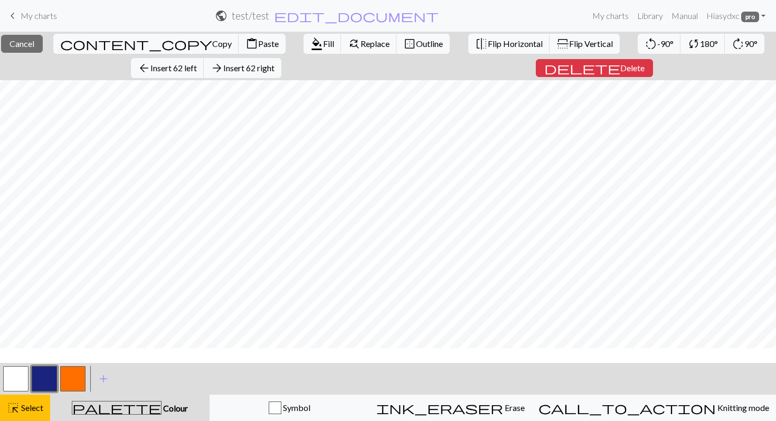
scroll to position [27, 0]
click at [212, 45] on span "Copy" at bounding box center [222, 44] width 20 height 10
click at [212, 40] on span "Copy" at bounding box center [222, 44] width 20 height 10
click at [109, 40] on div "Copied" at bounding box center [388, 21] width 776 height 42
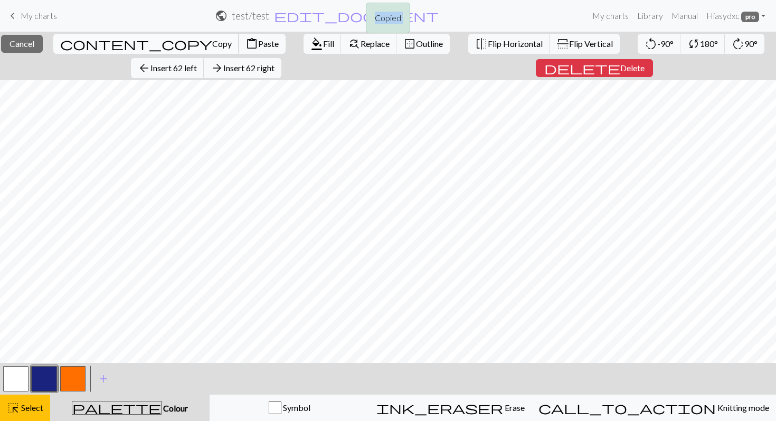
click at [109, 40] on div "Copied" at bounding box center [388, 21] width 776 height 42
click at [30, 380] on span "Select" at bounding box center [32, 408] width 24 height 10
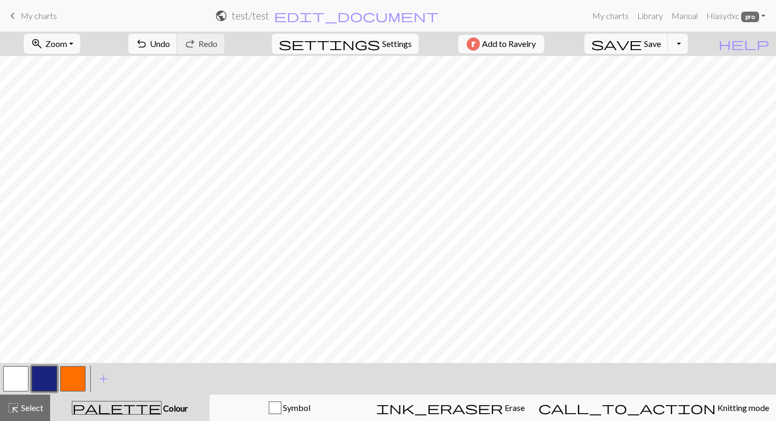
click at [382, 50] on button "settings Settings" at bounding box center [345, 44] width 147 height 20
select select "aran"
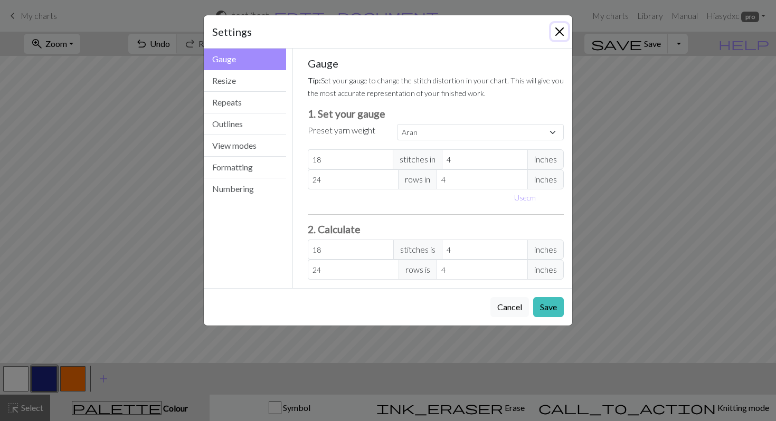
click at [559, 31] on button "Close" at bounding box center [559, 31] width 17 height 17
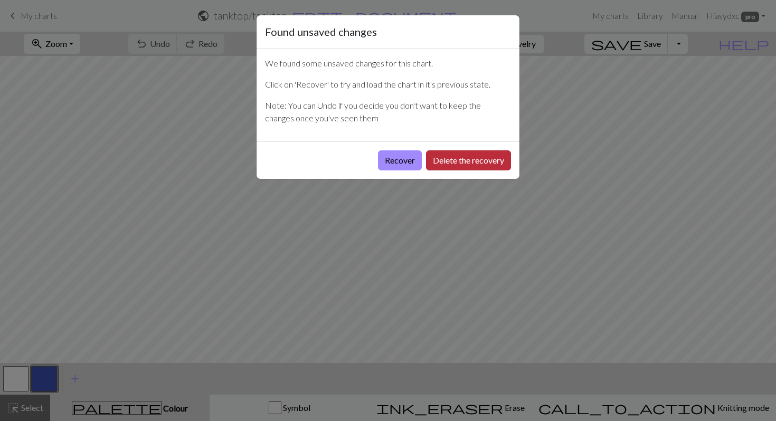
click at [465, 164] on button "Delete the recovery" at bounding box center [468, 161] width 85 height 20
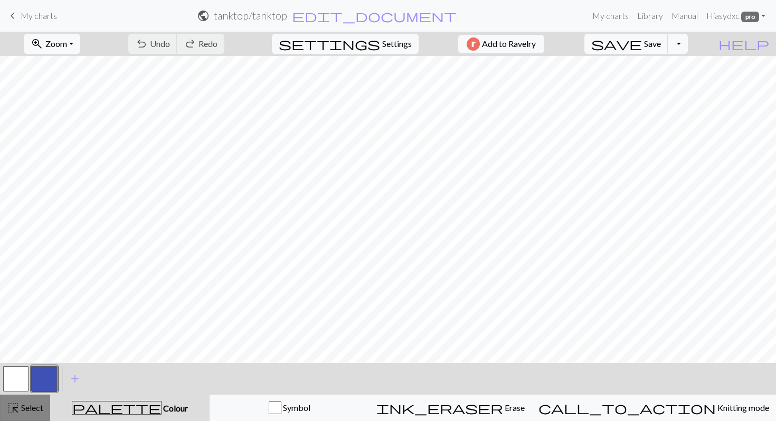
click at [5, 405] on button "highlight_alt Select Select" at bounding box center [25, 408] width 50 height 26
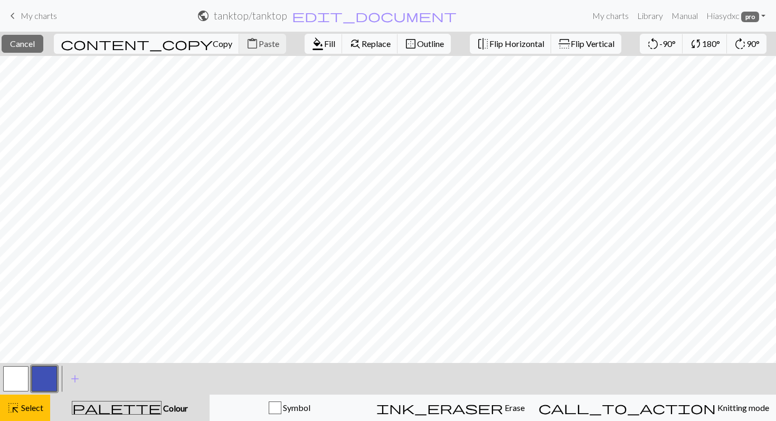
click at [160, 50] on div "content_copy Copy content_paste Paste" at bounding box center [170, 44] width 248 height 24
click at [18, 22] on span "keyboard_arrow_left" at bounding box center [12, 15] width 13 height 15
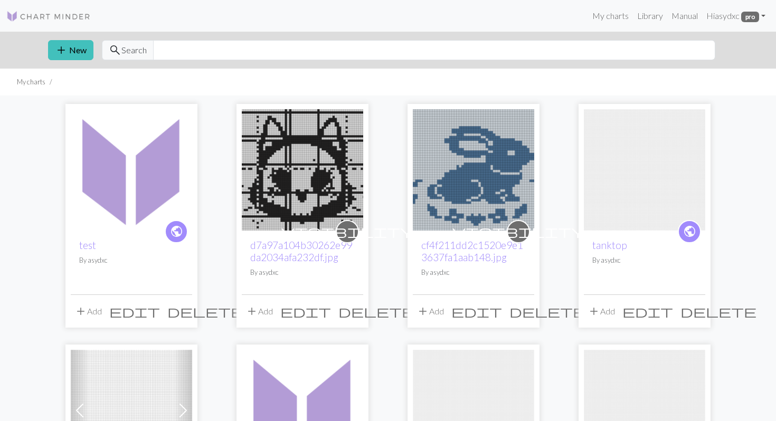
click at [483, 164] on img at bounding box center [473, 169] width 121 height 121
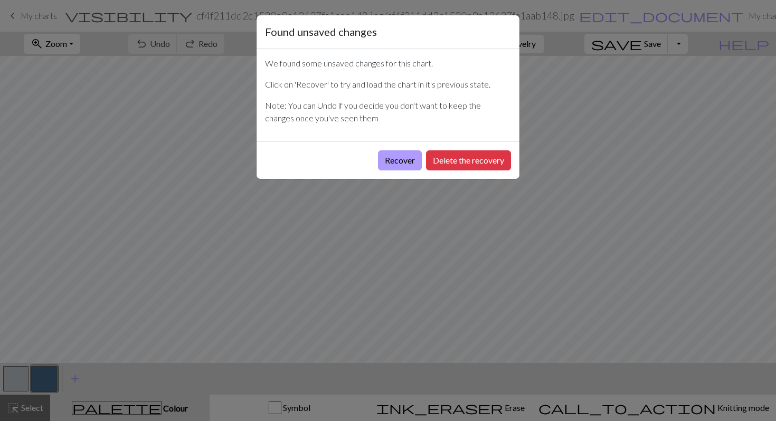
click at [403, 163] on button "Recover" at bounding box center [400, 161] width 44 height 20
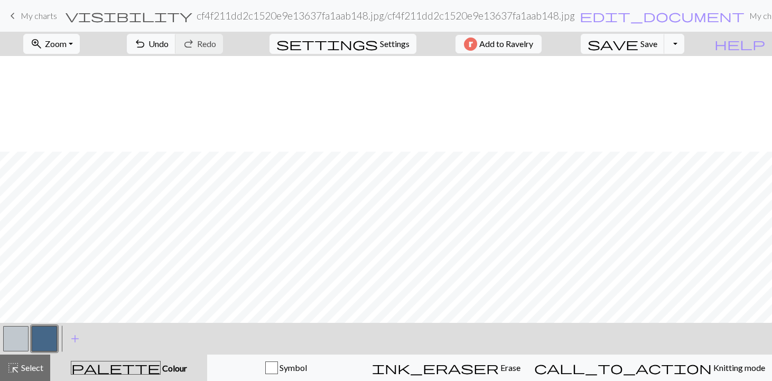
scroll to position [272, 0]
